Goal: Task Accomplishment & Management: Manage account settings

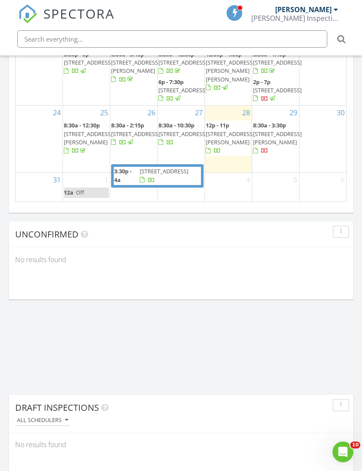
scroll to position [1484, 362]
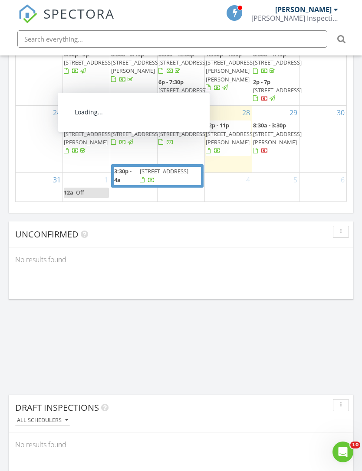
click at [143, 138] on span "[STREET_ADDRESS]" at bounding box center [135, 134] width 49 height 8
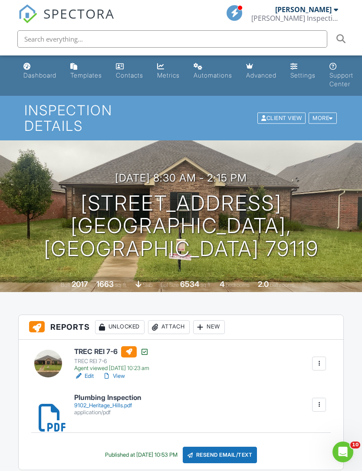
click at [118, 372] on link "View" at bounding box center [113, 376] width 23 height 9
click at [44, 76] on div "Dashboard" at bounding box center [39, 75] width 33 height 7
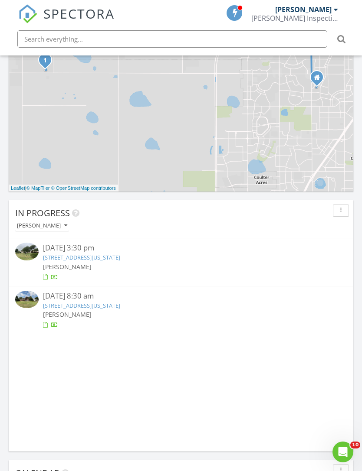
scroll to position [504, 0]
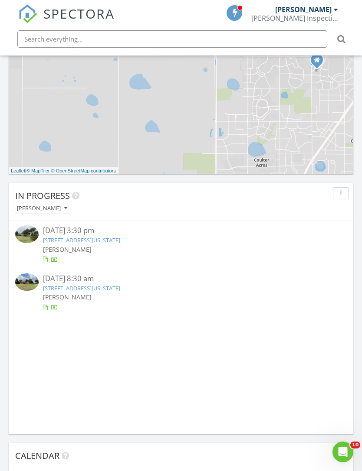
click at [53, 243] on link "1079 county road L, Panhandle, Texas 79068" at bounding box center [81, 240] width 77 height 8
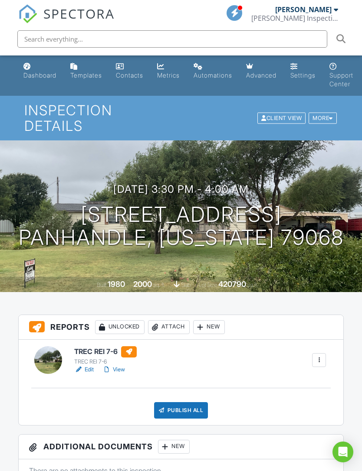
click at [124, 366] on link "View" at bounding box center [113, 370] width 23 height 9
click at [192, 402] on div "Publish All" at bounding box center [181, 410] width 54 height 16
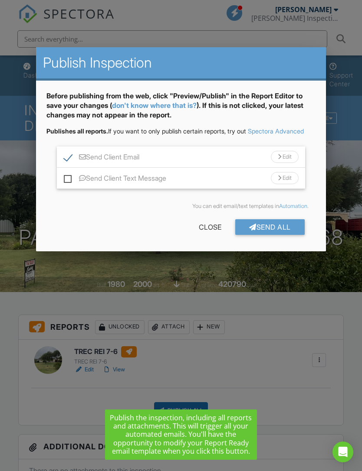
click at [273, 235] on div "Send All" at bounding box center [269, 227] width 69 height 16
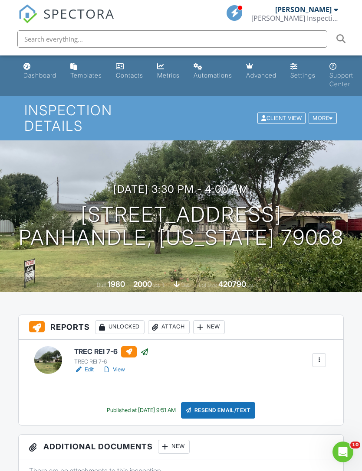
click at [36, 77] on div "Dashboard" at bounding box center [39, 75] width 33 height 7
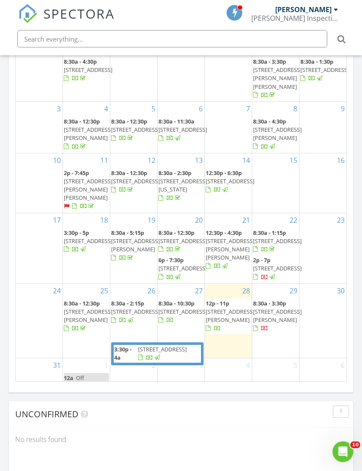
scroll to position [979, 0]
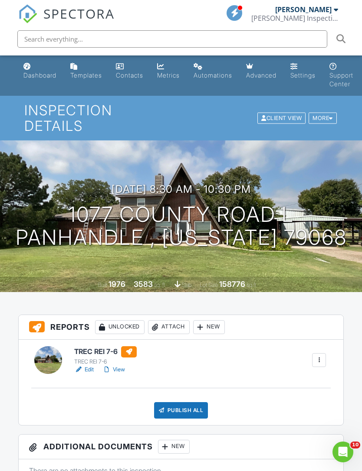
click at [121, 366] on link "View" at bounding box center [113, 370] width 23 height 9
click at [35, 77] on div "Dashboard" at bounding box center [39, 75] width 33 height 7
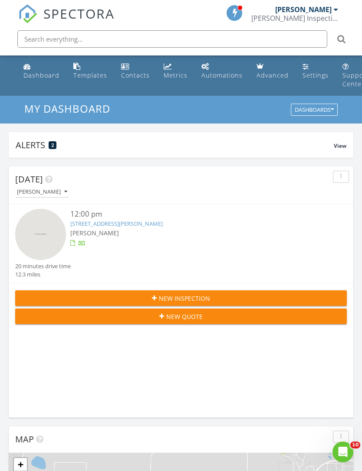
scroll to position [207, 0]
